Goal: Communication & Community: Answer question/provide support

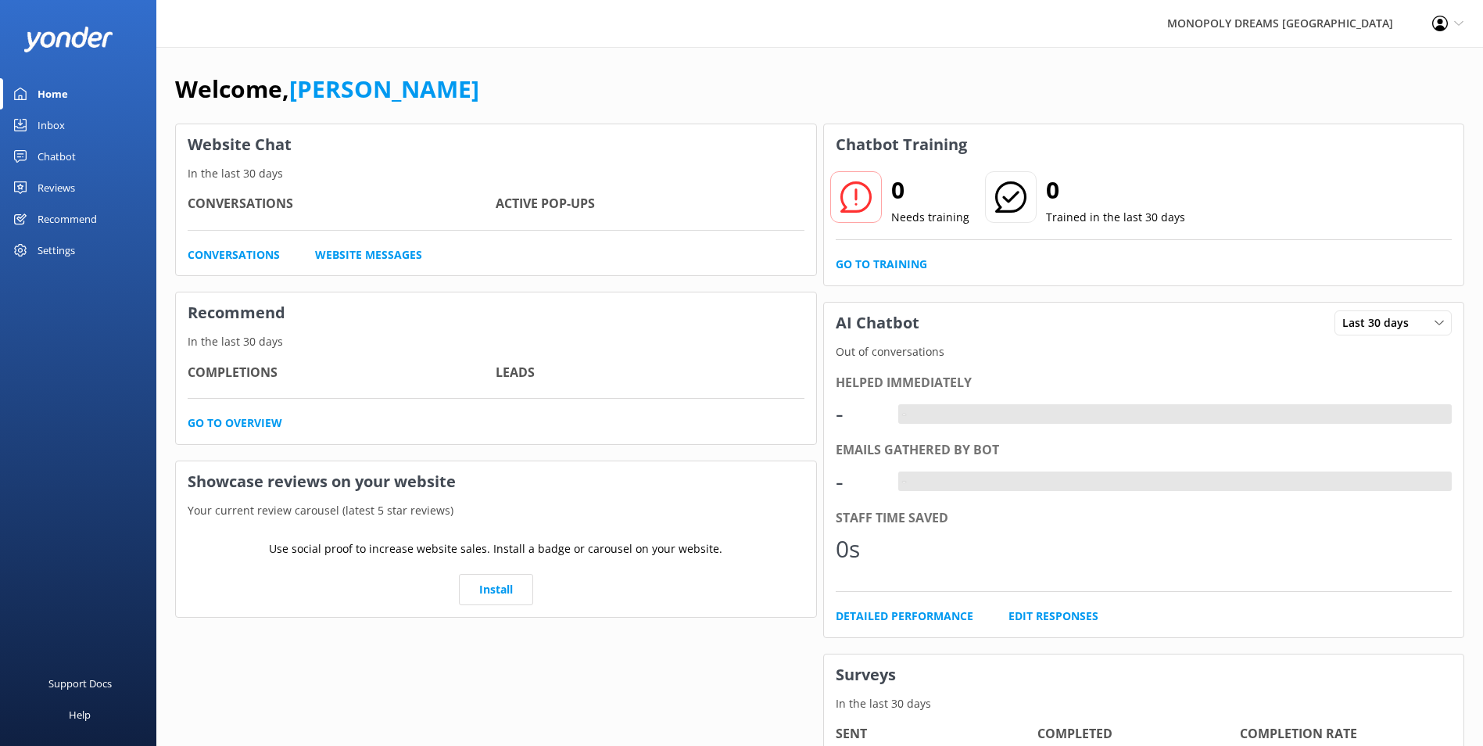
click at [54, 130] on div "Inbox" at bounding box center [51, 124] width 27 height 31
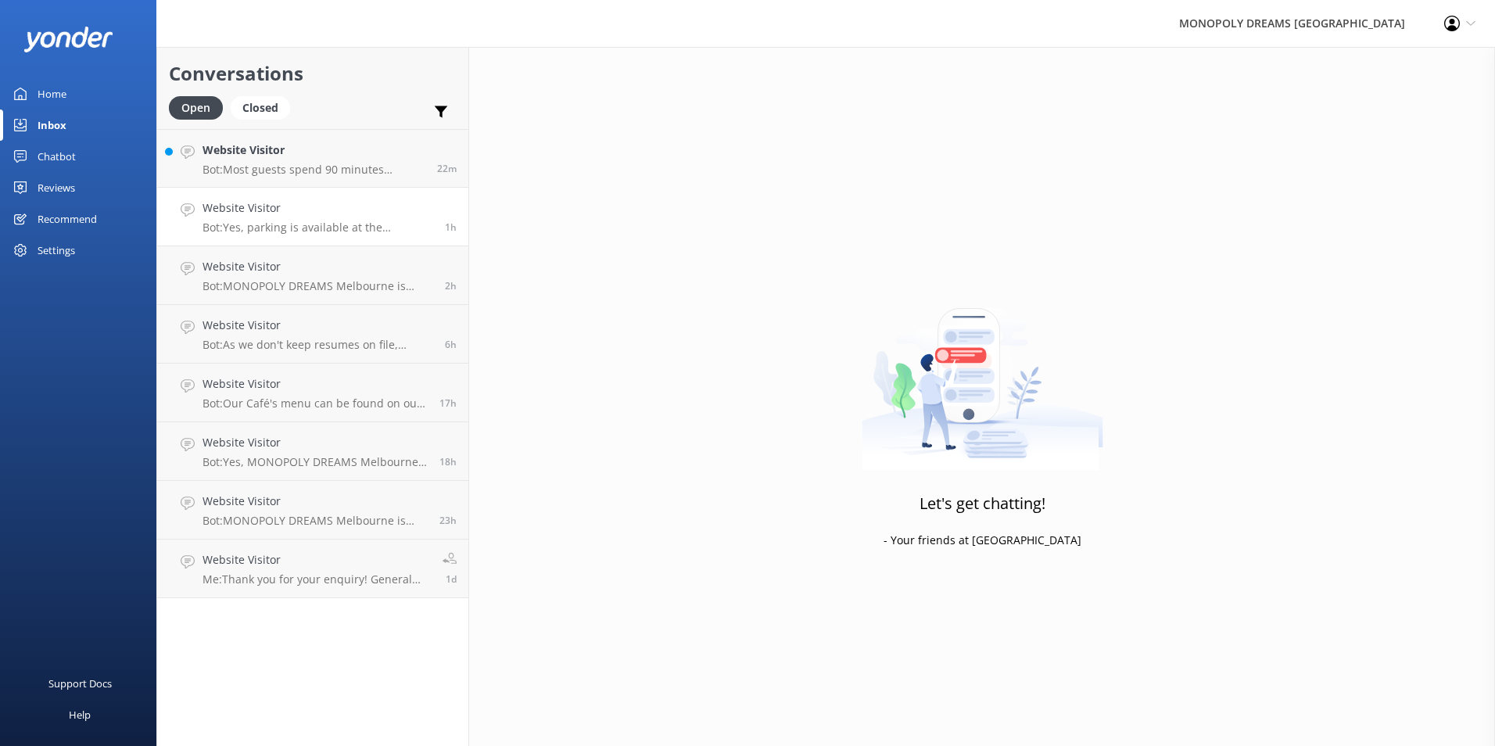
click at [318, 200] on h4 "Website Visitor" at bounding box center [318, 207] width 231 height 17
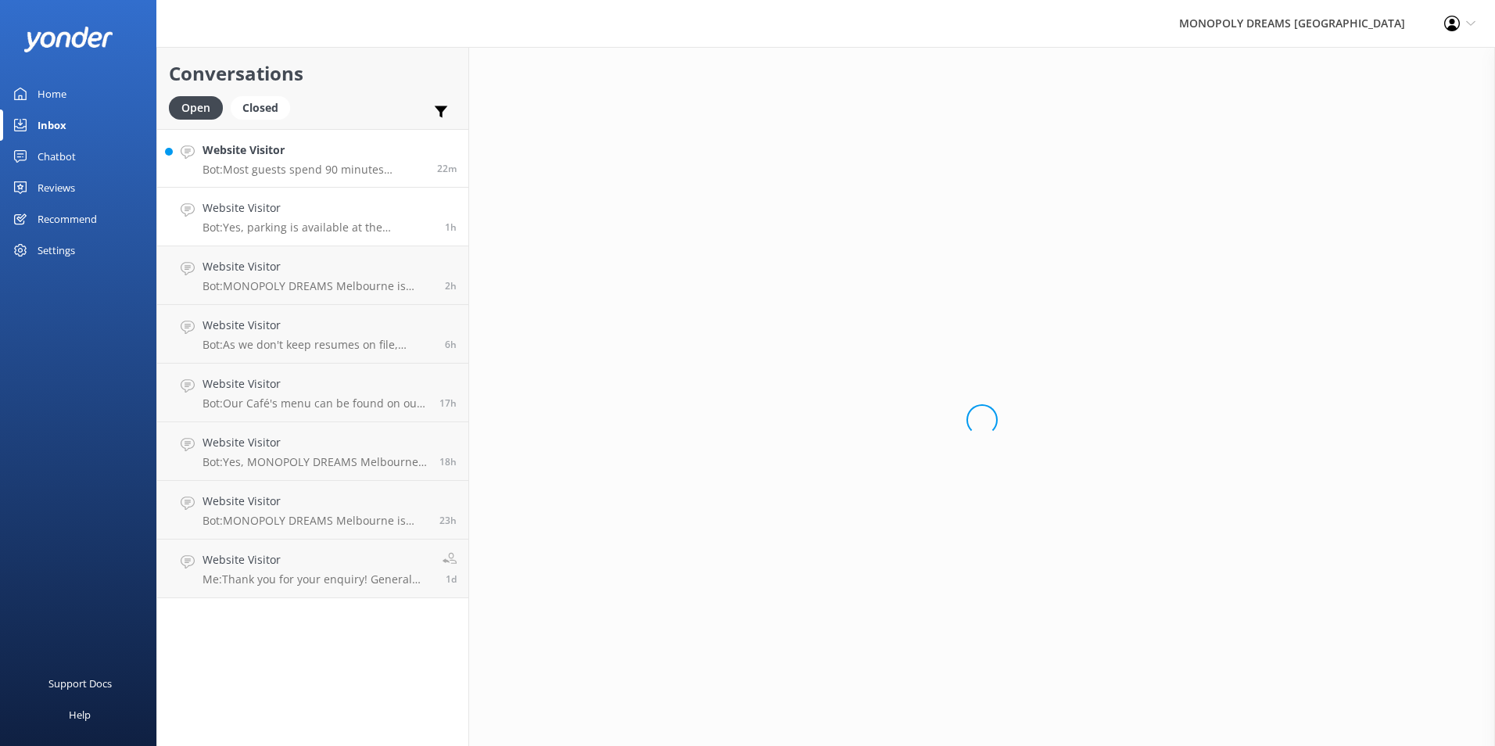
click at [321, 175] on p "Bot: Most guests spend 90 minutes enjoying MONOPOLY DREAMS [GEOGRAPHIC_DATA]. O…" at bounding box center [314, 170] width 223 height 14
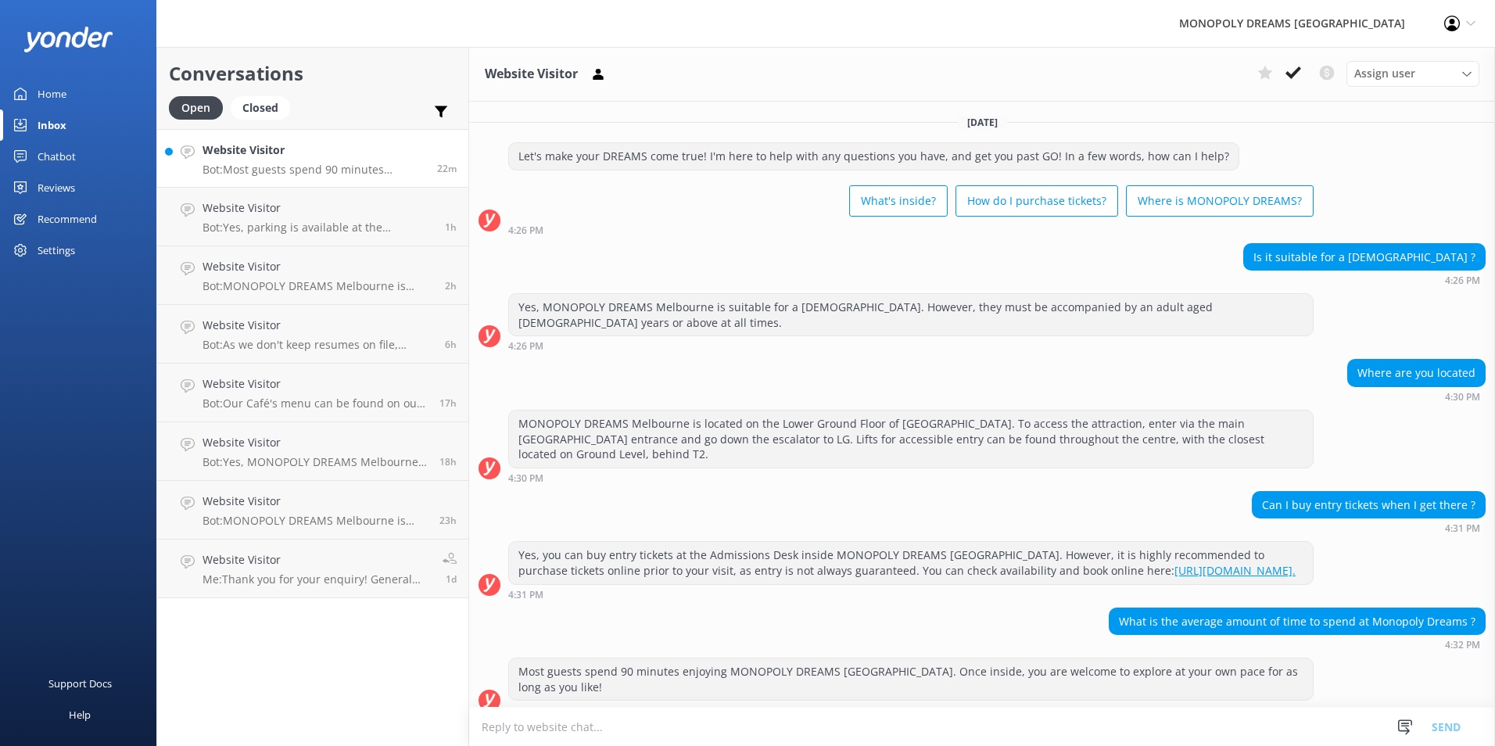
scroll to position [16, 0]
